Goal: Navigation & Orientation: Go to known website

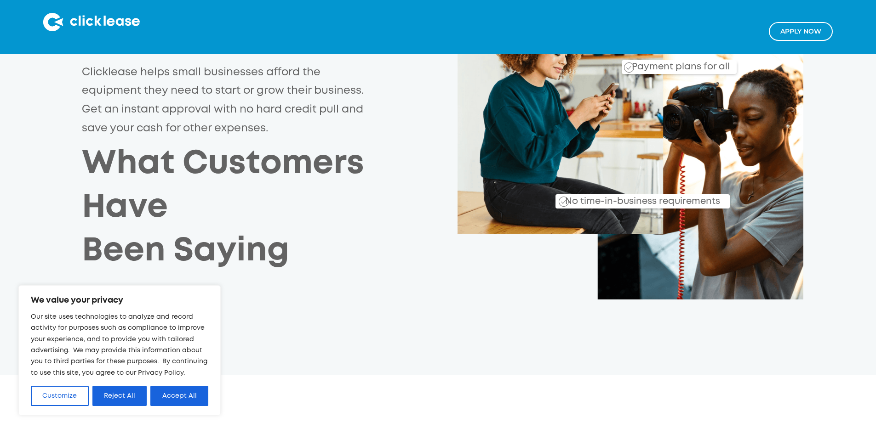
scroll to position [184, 0]
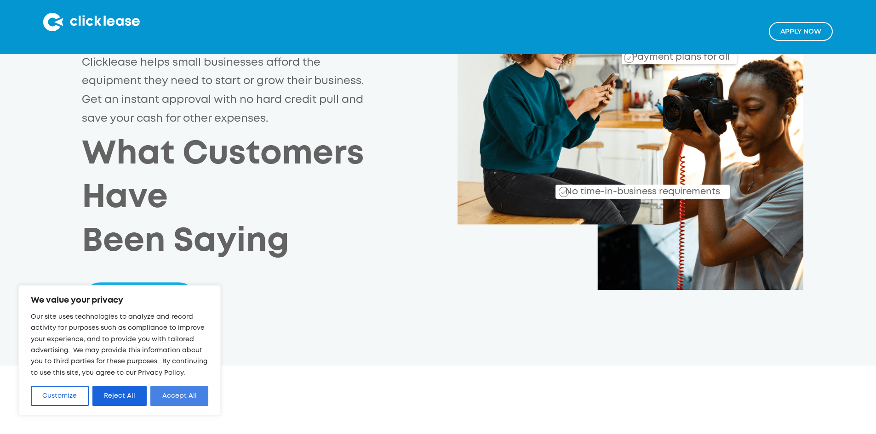
click at [174, 399] on button "Accept All" at bounding box center [179, 396] width 58 height 20
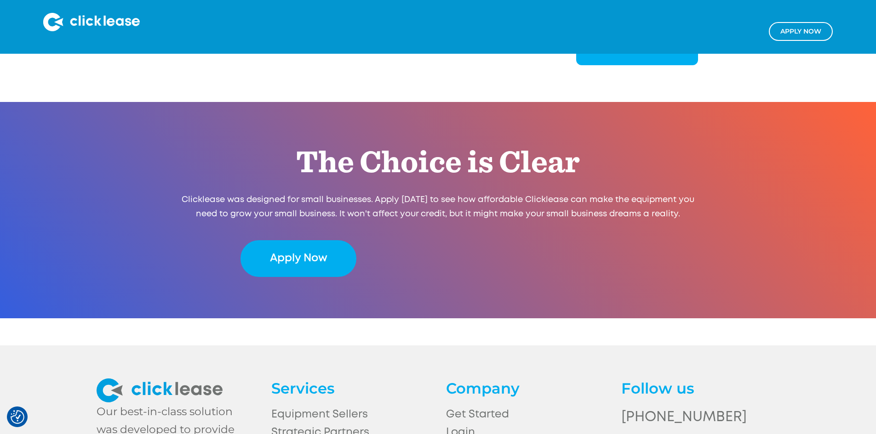
scroll to position [1832, 0]
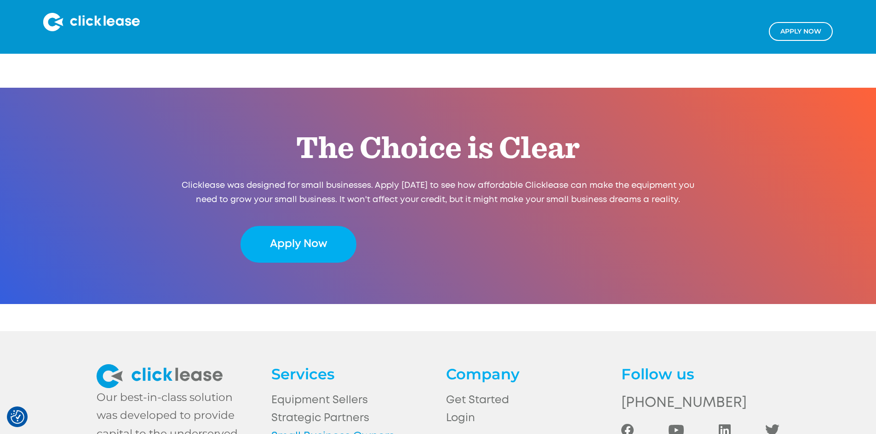
click at [317, 428] on link "Small Business Owners" at bounding box center [350, 437] width 158 height 18
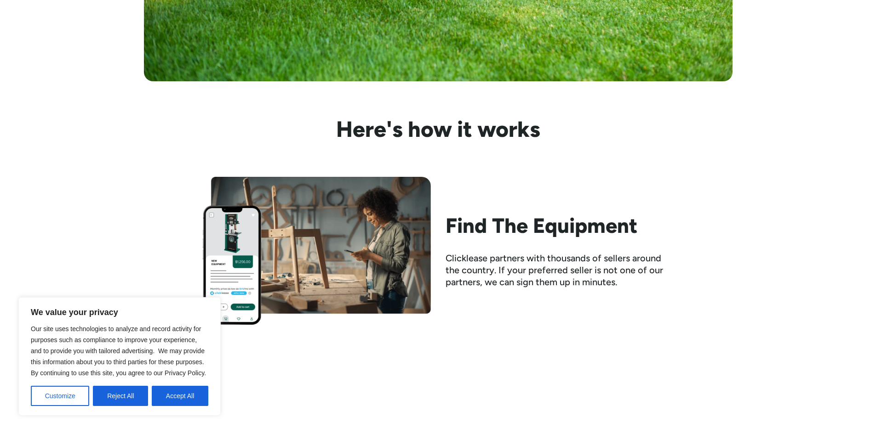
scroll to position [781, 0]
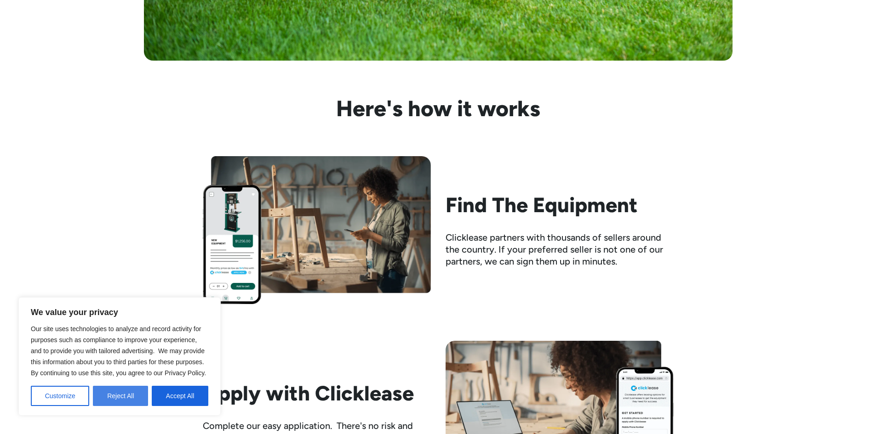
click at [120, 393] on button "Reject All" at bounding box center [120, 396] width 55 height 20
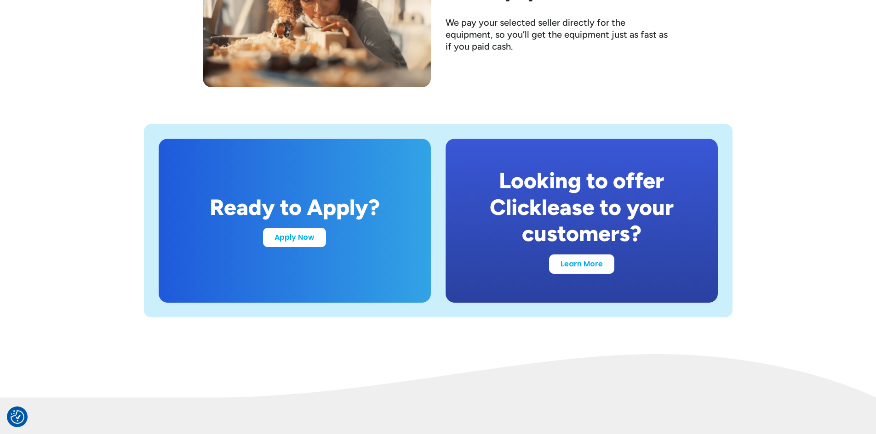
scroll to position [1747, 0]
